Goal: Information Seeking & Learning: Learn about a topic

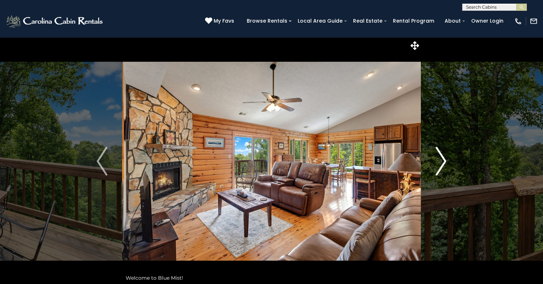
click at [441, 156] on img "Next" at bounding box center [441, 161] width 11 height 29
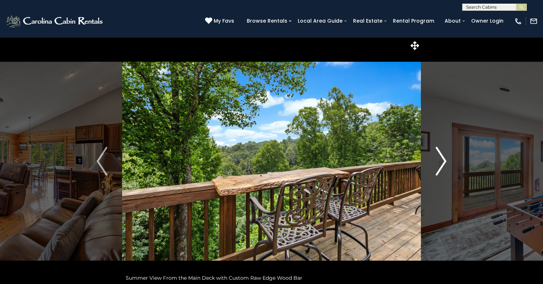
click at [441, 156] on img "Next" at bounding box center [441, 161] width 11 height 29
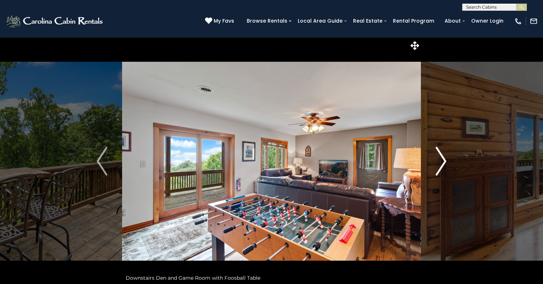
click at [441, 156] on img "Next" at bounding box center [441, 161] width 11 height 29
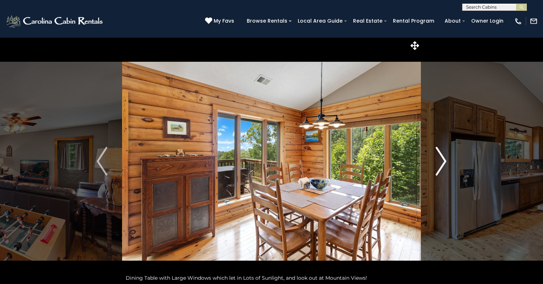
click at [441, 156] on img "Next" at bounding box center [441, 161] width 11 height 29
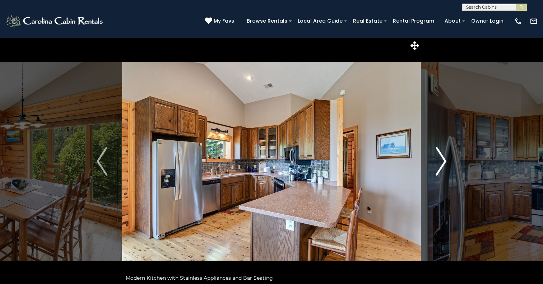
click at [441, 156] on img "Next" at bounding box center [441, 161] width 11 height 29
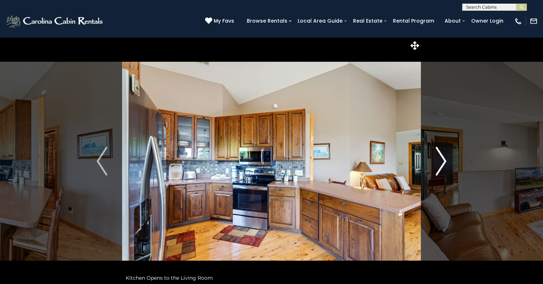
click at [441, 156] on img "Next" at bounding box center [441, 161] width 11 height 29
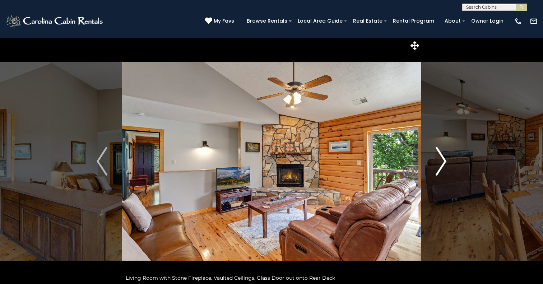
click at [441, 156] on img "Next" at bounding box center [441, 161] width 11 height 29
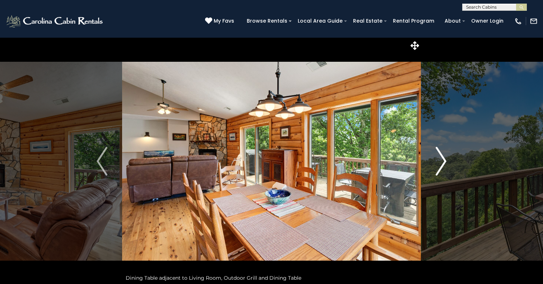
click at [441, 156] on img "Next" at bounding box center [441, 161] width 11 height 29
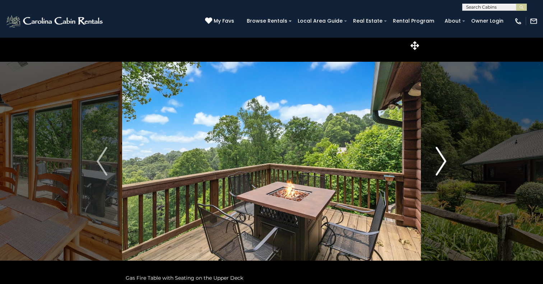
click at [441, 156] on img "Next" at bounding box center [441, 161] width 11 height 29
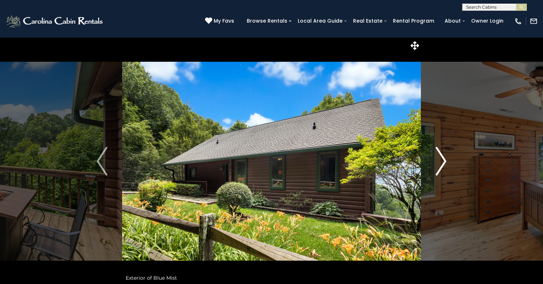
click at [441, 156] on img "Next" at bounding box center [441, 161] width 11 height 29
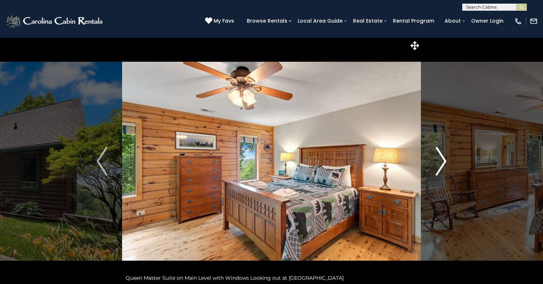
click at [441, 156] on img "Next" at bounding box center [441, 161] width 11 height 29
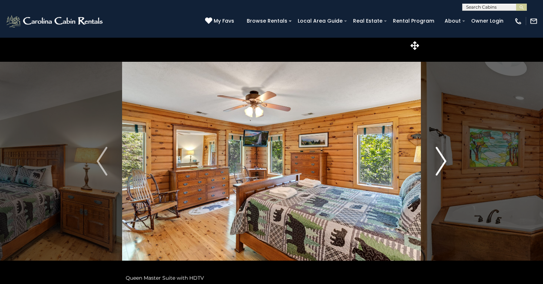
click at [441, 156] on img "Next" at bounding box center [441, 161] width 11 height 29
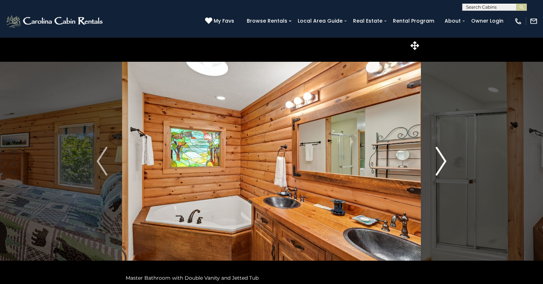
click at [441, 156] on img "Next" at bounding box center [441, 161] width 11 height 29
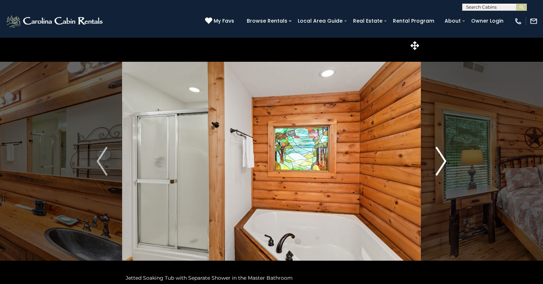
click at [441, 156] on img "Next" at bounding box center [441, 161] width 11 height 29
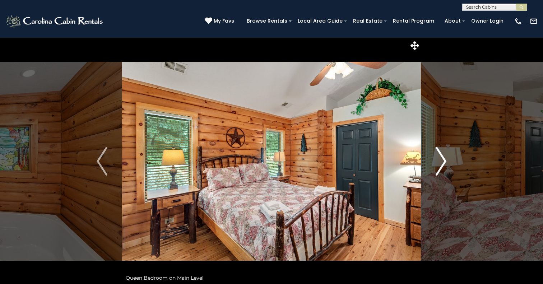
click at [441, 156] on img "Next" at bounding box center [441, 161] width 11 height 29
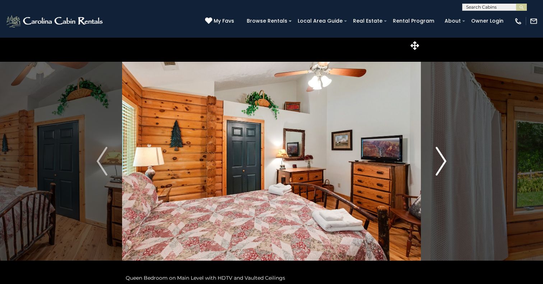
click at [441, 156] on img "Next" at bounding box center [441, 161] width 11 height 29
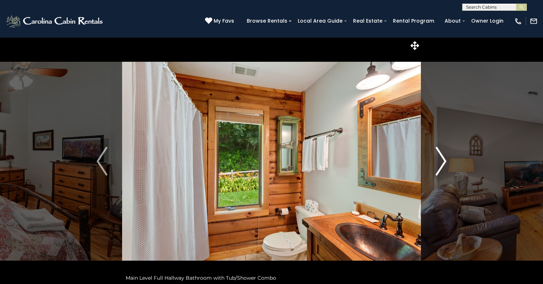
click at [441, 156] on img "Next" at bounding box center [441, 161] width 11 height 29
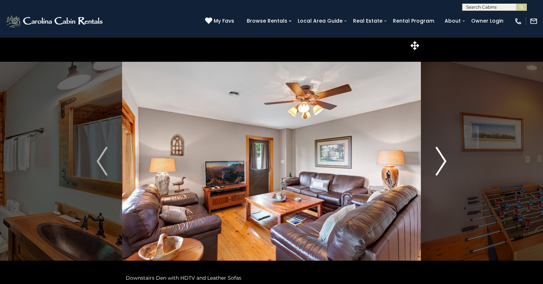
click at [444, 159] on img "Next" at bounding box center [441, 161] width 11 height 29
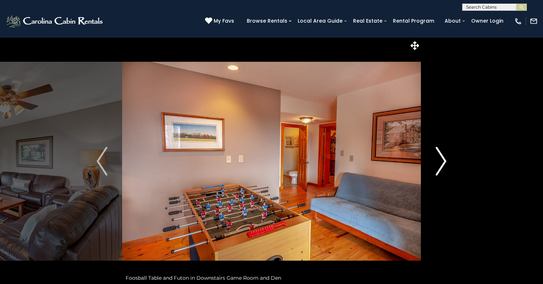
click at [444, 159] on img "Next" at bounding box center [441, 161] width 11 height 29
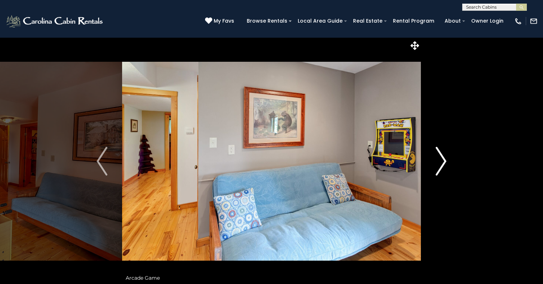
click at [444, 159] on img "Next" at bounding box center [441, 161] width 11 height 29
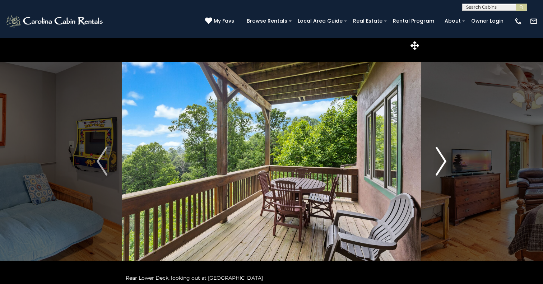
click at [444, 159] on img "Next" at bounding box center [441, 161] width 11 height 29
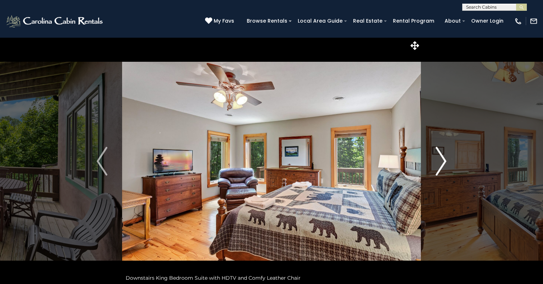
click at [444, 159] on img "Next" at bounding box center [441, 161] width 11 height 29
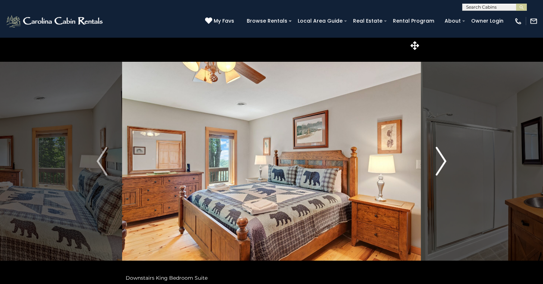
click at [444, 159] on img "Next" at bounding box center [441, 161] width 11 height 29
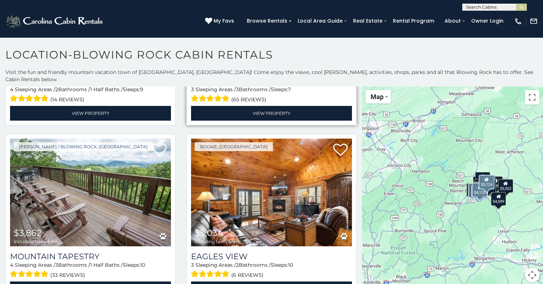
scroll to position [1551, 0]
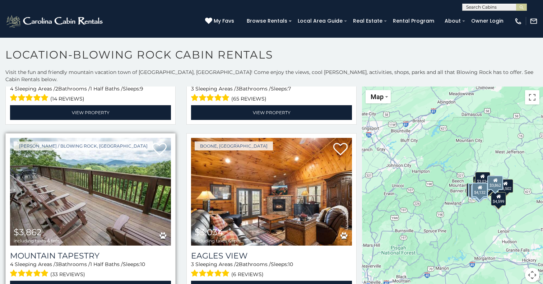
click at [108, 179] on img at bounding box center [90, 192] width 161 height 108
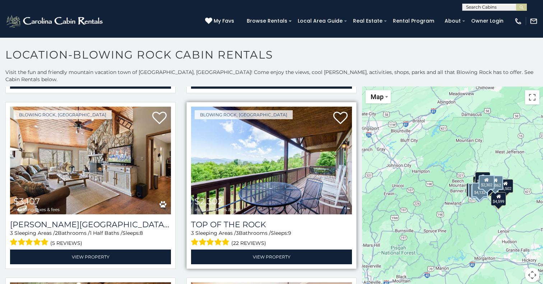
scroll to position [1764, 0]
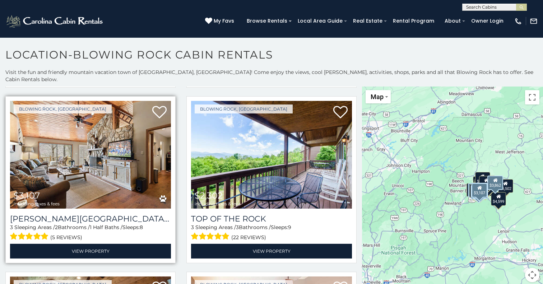
click at [130, 188] on img at bounding box center [90, 155] width 161 height 108
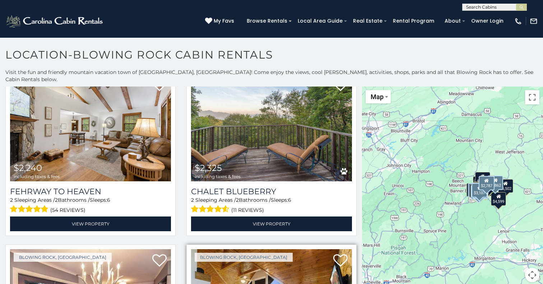
scroll to position [2141, 0]
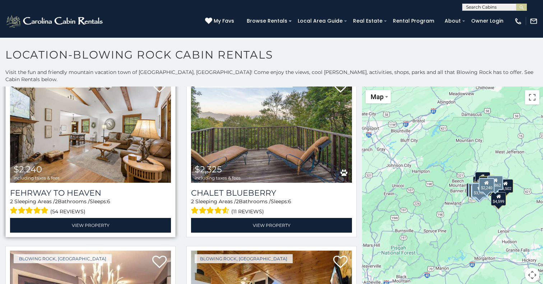
click at [123, 117] on img at bounding box center [90, 129] width 161 height 108
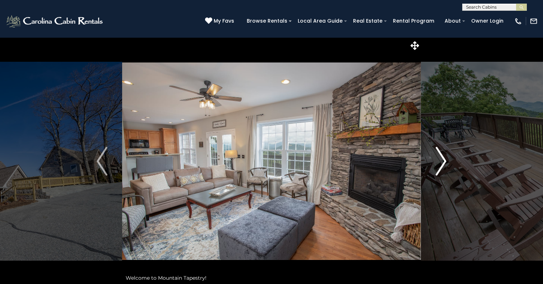
click at [441, 160] on img "Next" at bounding box center [441, 161] width 11 height 29
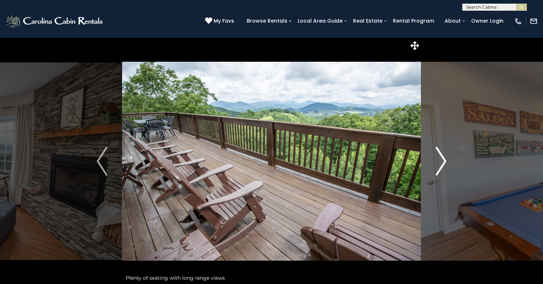
click at [441, 160] on img "Next" at bounding box center [441, 161] width 11 height 29
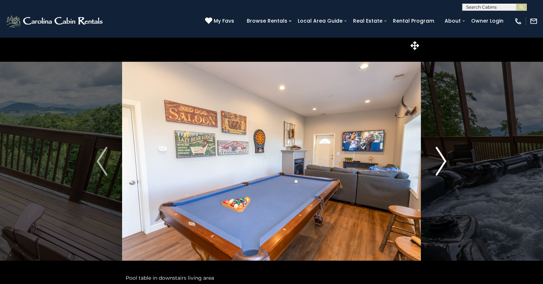
click at [441, 160] on img "Next" at bounding box center [441, 161] width 11 height 29
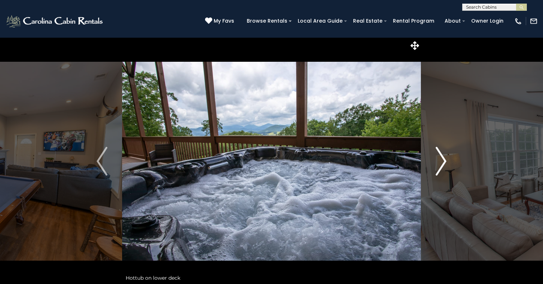
click at [441, 160] on img "Next" at bounding box center [441, 161] width 11 height 29
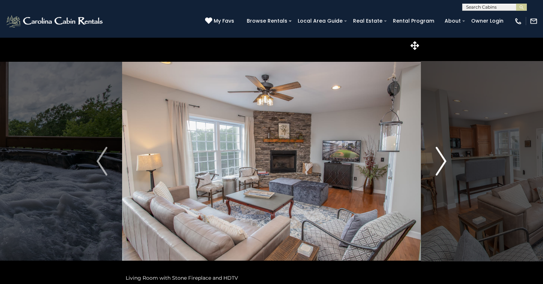
click at [441, 161] on img "Next" at bounding box center [441, 161] width 11 height 29
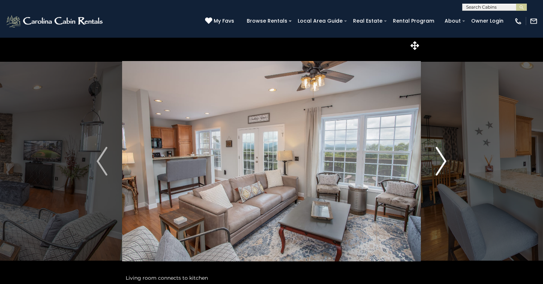
click at [441, 161] on img "Next" at bounding box center [441, 161] width 11 height 29
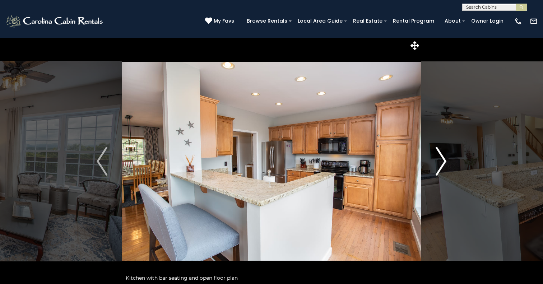
click at [441, 161] on img "Next" at bounding box center [441, 161] width 11 height 29
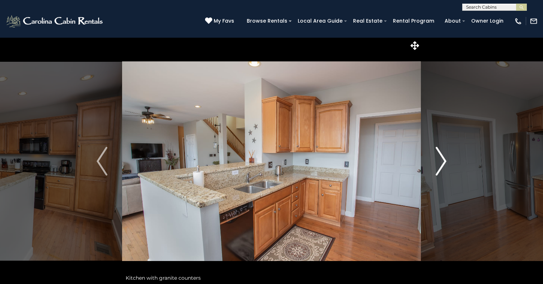
click at [440, 161] on img "Next" at bounding box center [441, 161] width 11 height 29
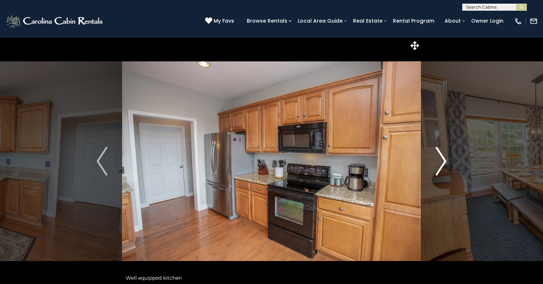
click at [443, 154] on img "Next" at bounding box center [441, 161] width 11 height 29
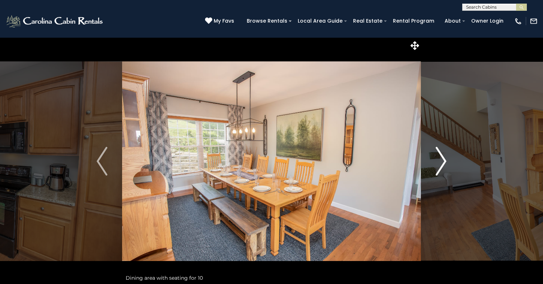
click at [442, 161] on img "Next" at bounding box center [441, 161] width 11 height 29
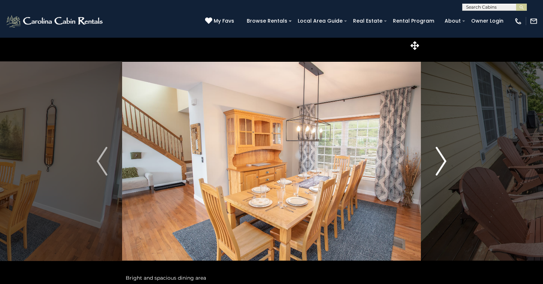
click at [437, 159] on img "Next" at bounding box center [441, 161] width 11 height 29
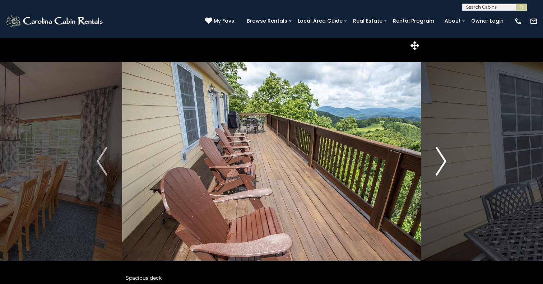
click at [437, 159] on img "Next" at bounding box center [441, 161] width 11 height 29
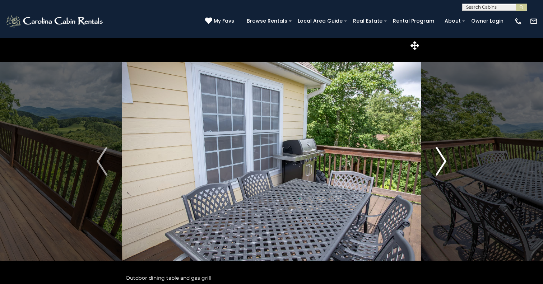
click at [437, 159] on img "Next" at bounding box center [441, 161] width 11 height 29
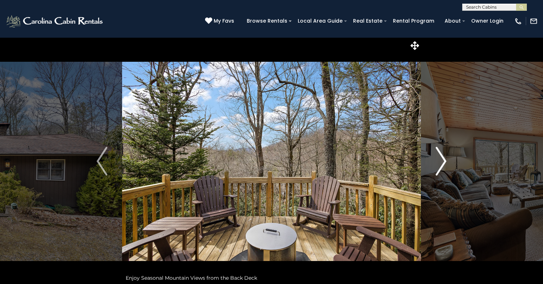
click at [442, 164] on img "Next" at bounding box center [441, 161] width 11 height 29
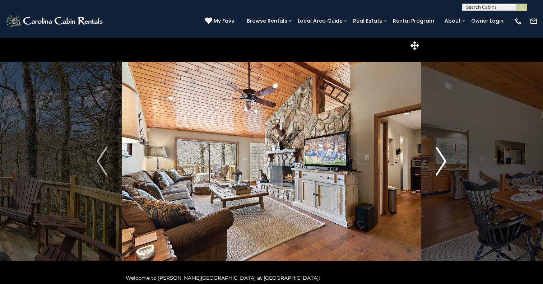
click at [442, 164] on img "Next" at bounding box center [441, 161] width 11 height 29
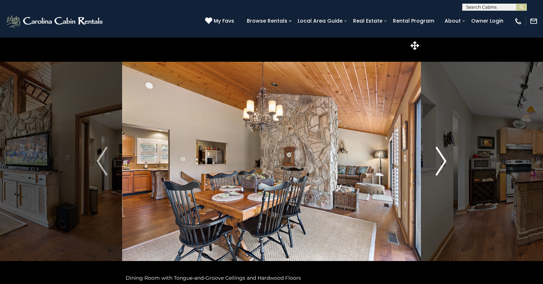
click at [441, 164] on img "Next" at bounding box center [441, 161] width 11 height 29
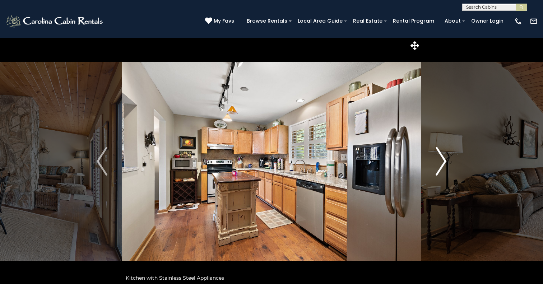
click at [441, 164] on img "Next" at bounding box center [441, 161] width 11 height 29
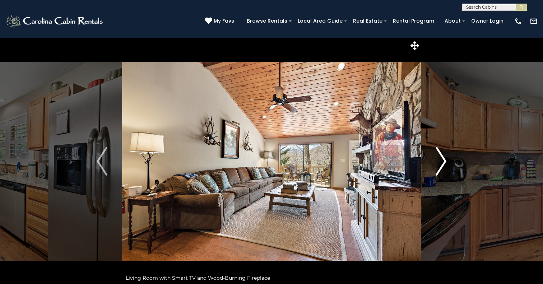
click at [441, 164] on img "Next" at bounding box center [441, 161] width 11 height 29
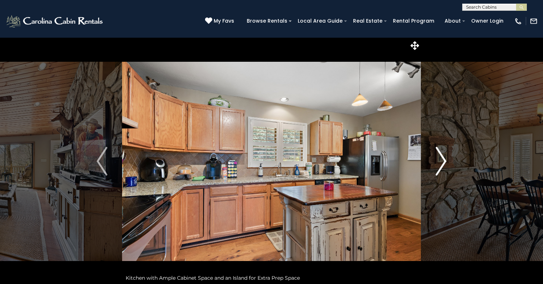
click at [441, 165] on img "Next" at bounding box center [441, 161] width 11 height 29
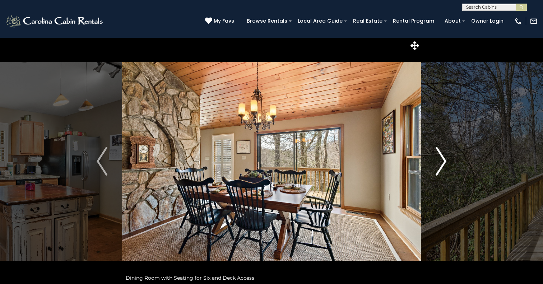
click at [441, 166] on img "Next" at bounding box center [441, 161] width 11 height 29
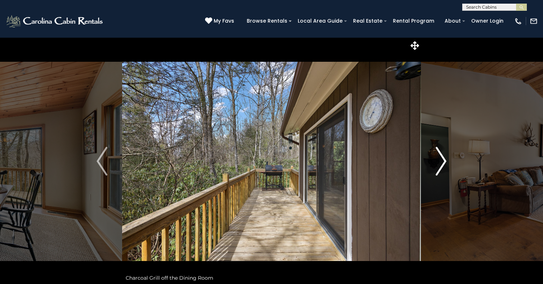
click at [441, 166] on img "Next" at bounding box center [441, 161] width 11 height 29
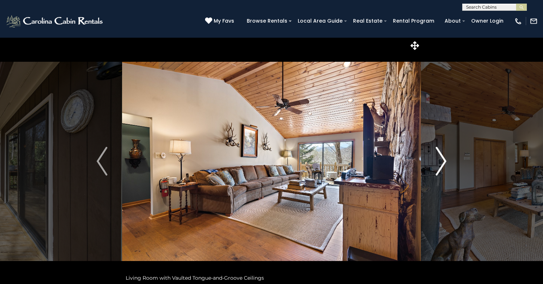
click at [441, 166] on img "Next" at bounding box center [441, 161] width 11 height 29
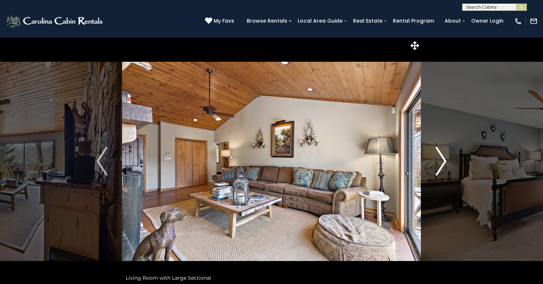
click at [441, 166] on img "Next" at bounding box center [441, 161] width 11 height 29
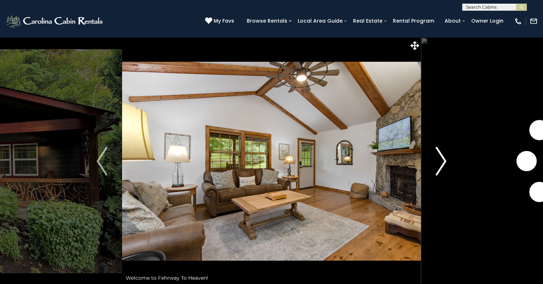
click at [444, 159] on img "Next" at bounding box center [441, 161] width 11 height 29
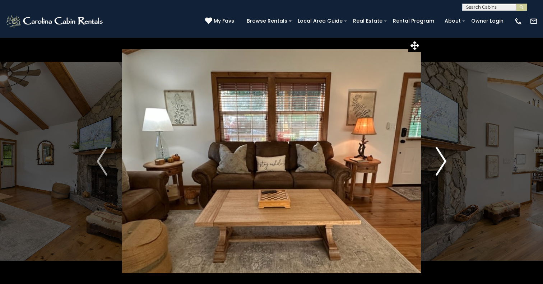
click at [443, 159] on img "Next" at bounding box center [441, 161] width 11 height 29
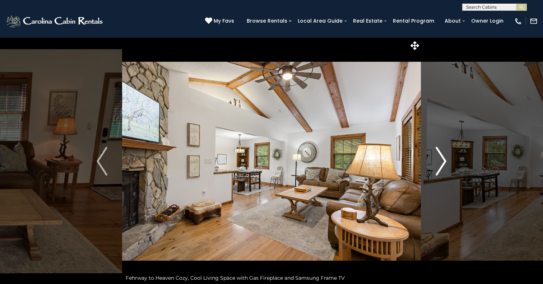
click at [443, 159] on img "Next" at bounding box center [441, 161] width 11 height 29
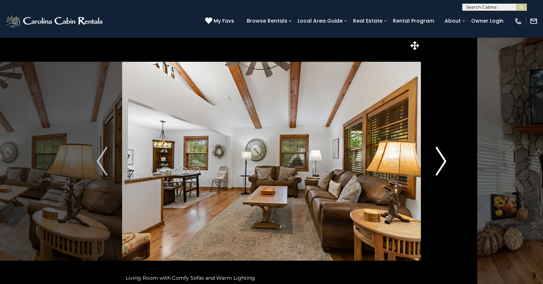
click at [443, 159] on img "Next" at bounding box center [441, 161] width 11 height 29
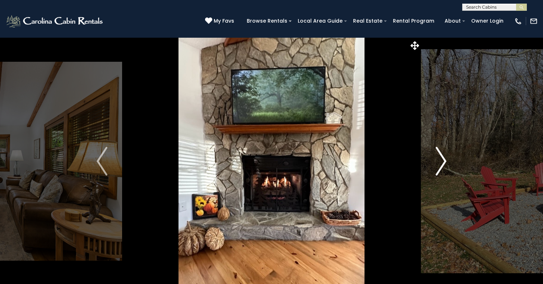
click at [443, 159] on img "Next" at bounding box center [441, 161] width 11 height 29
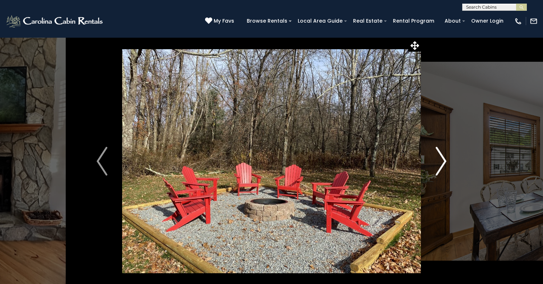
click at [443, 159] on img "Next" at bounding box center [441, 161] width 11 height 29
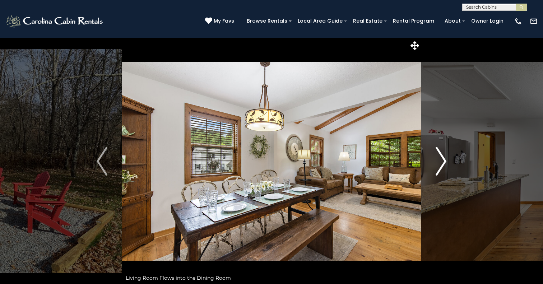
click at [443, 159] on img "Next" at bounding box center [441, 161] width 11 height 29
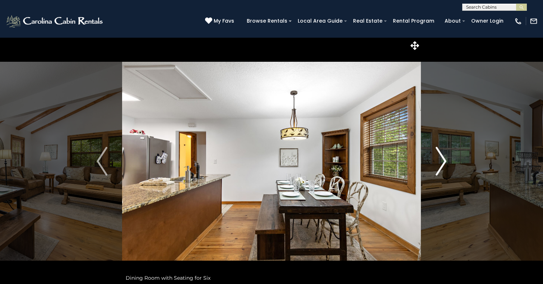
click at [443, 159] on img "Next" at bounding box center [441, 161] width 11 height 29
